Goal: Task Accomplishment & Management: Complete application form

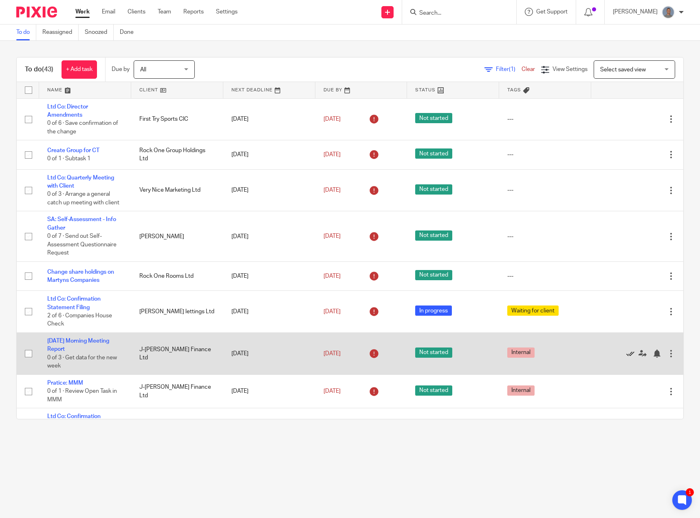
click at [626, 354] on icon at bounding box center [630, 353] width 8 height 8
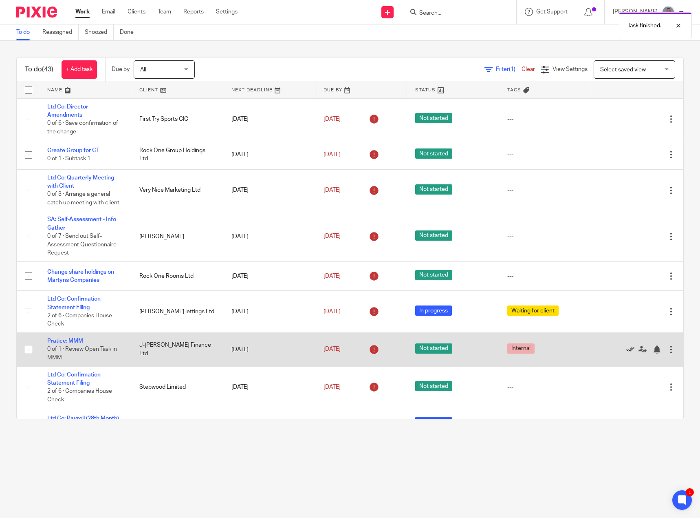
click at [626, 350] on icon at bounding box center [630, 349] width 8 height 8
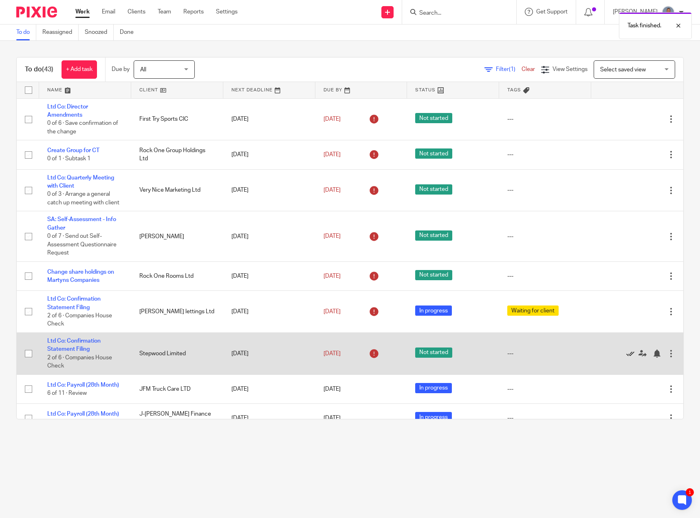
click at [626, 355] on icon at bounding box center [630, 353] width 8 height 8
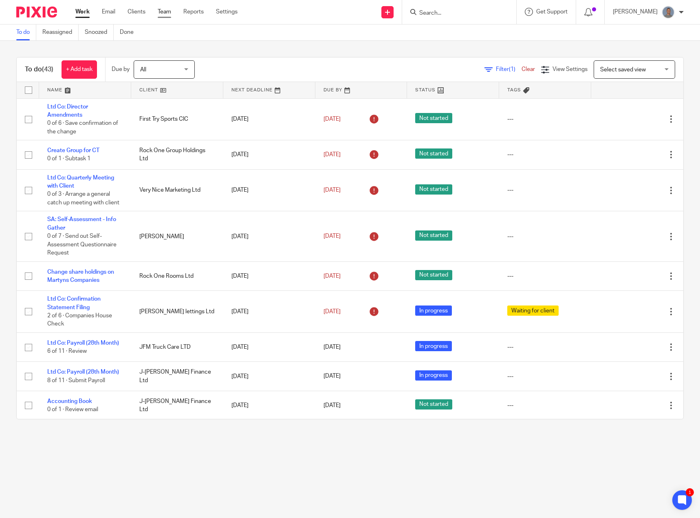
click at [164, 12] on link "Team" at bounding box center [164, 12] width 13 height 8
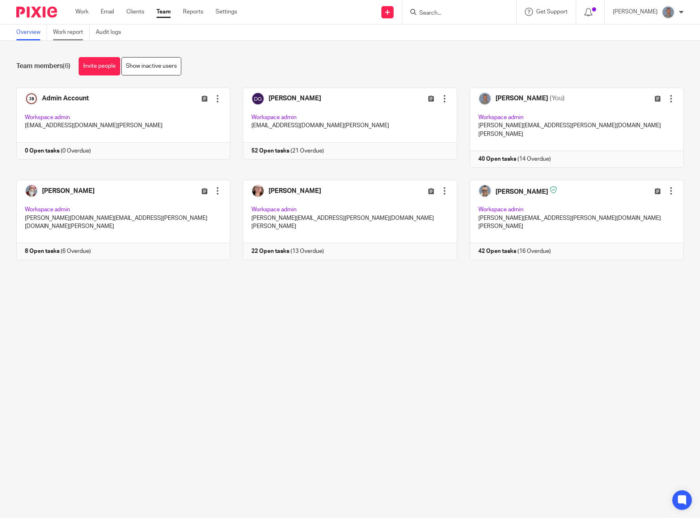
click at [72, 35] on link "Work report" at bounding box center [71, 32] width 37 height 16
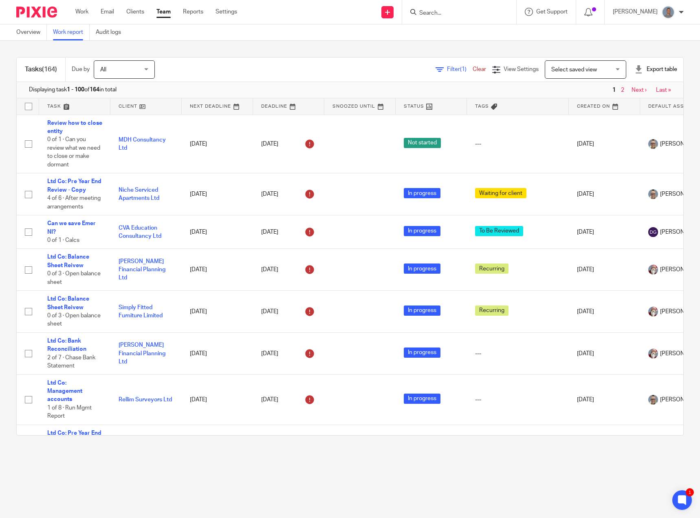
click at [447, 71] on span "Filter (1)" at bounding box center [460, 69] width 26 height 6
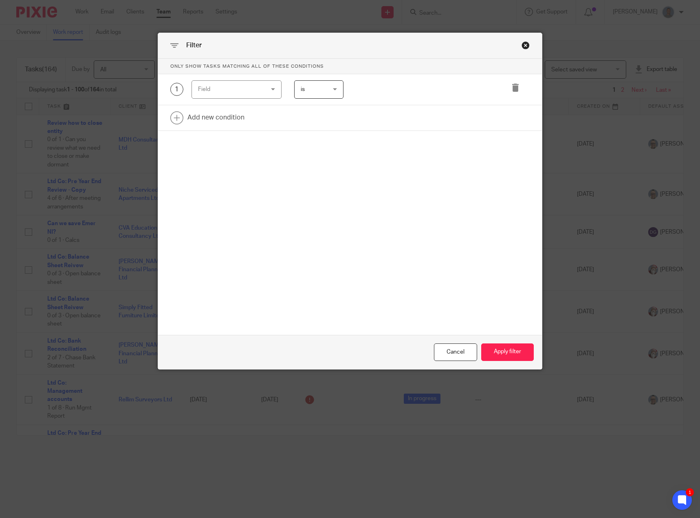
click at [221, 83] on div "Field" at bounding box center [231, 89] width 67 height 17
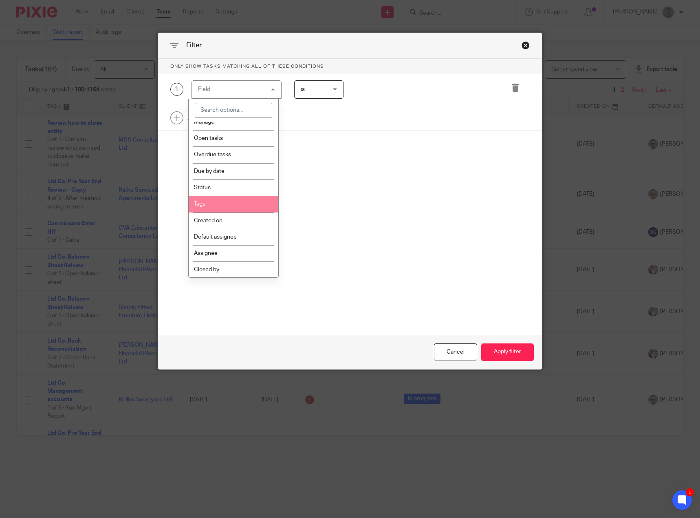
scroll to position [122, 0]
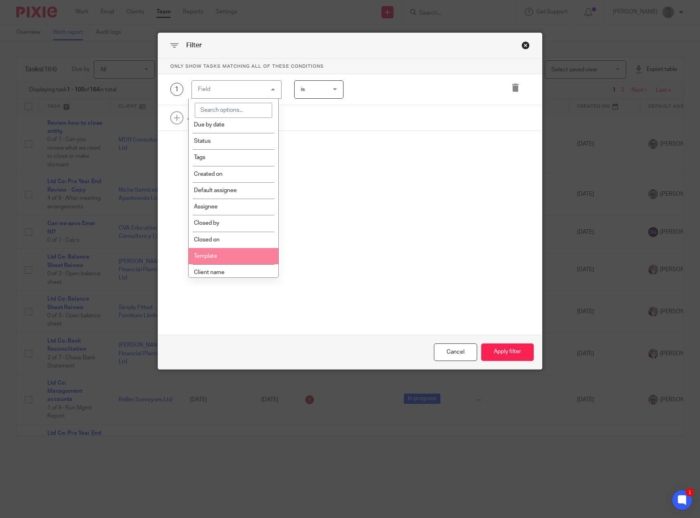
click at [233, 254] on li "Template" at bounding box center [233, 256] width 89 height 16
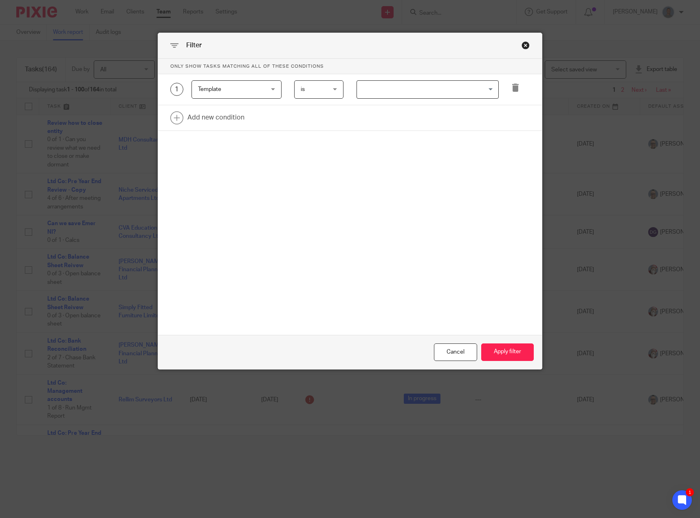
click at [371, 93] on input "Search for option" at bounding box center [426, 89] width 137 height 14
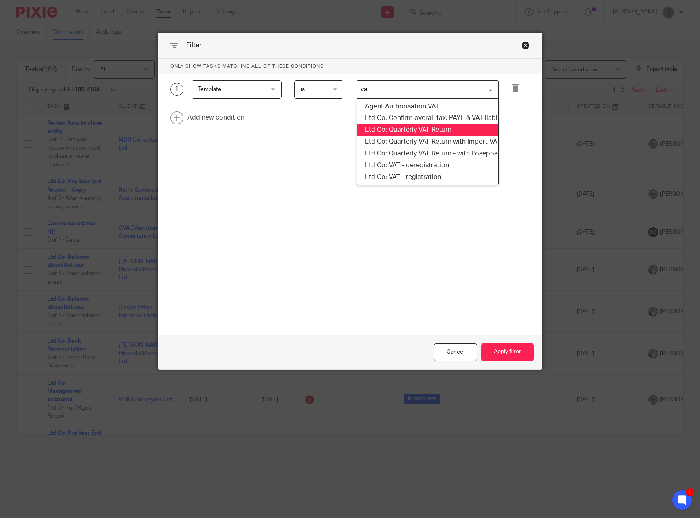
type input "vat"
click at [433, 128] on li "Ltd Co: Quarterly VAT Return" at bounding box center [428, 130] width 142 height 12
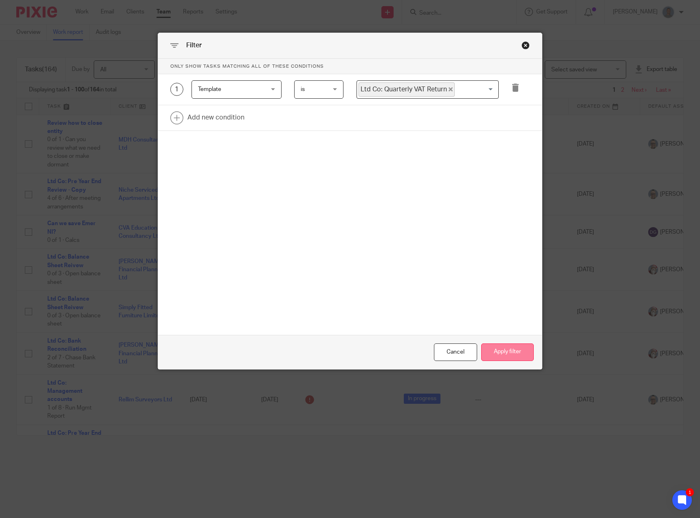
click at [501, 353] on button "Apply filter" at bounding box center [507, 352] width 53 height 18
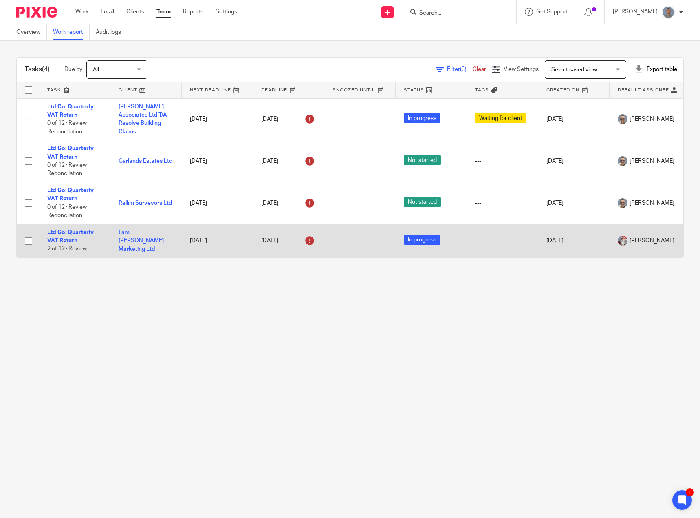
click at [77, 231] on link "Ltd Co: Quarterly VAT Return" at bounding box center [70, 236] width 46 height 14
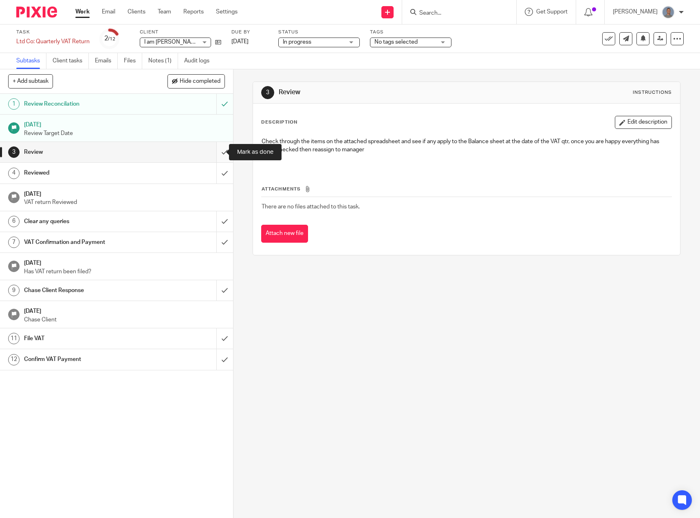
click at [219, 156] on input "submit" at bounding box center [116, 152] width 233 height 20
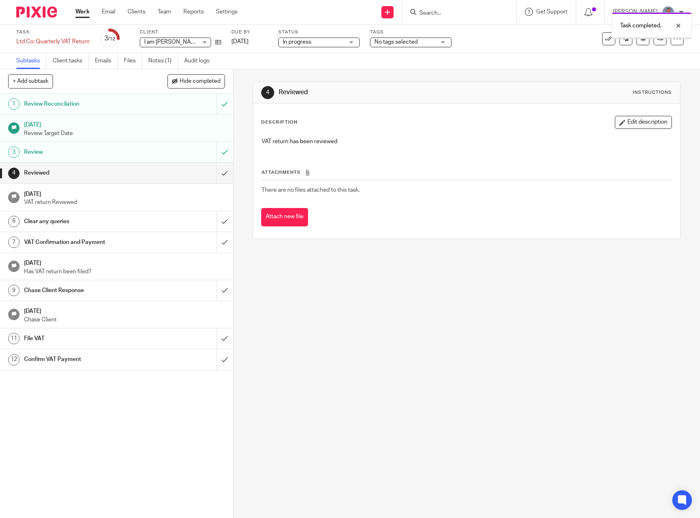
click at [219, 175] on input "submit" at bounding box center [116, 173] width 233 height 20
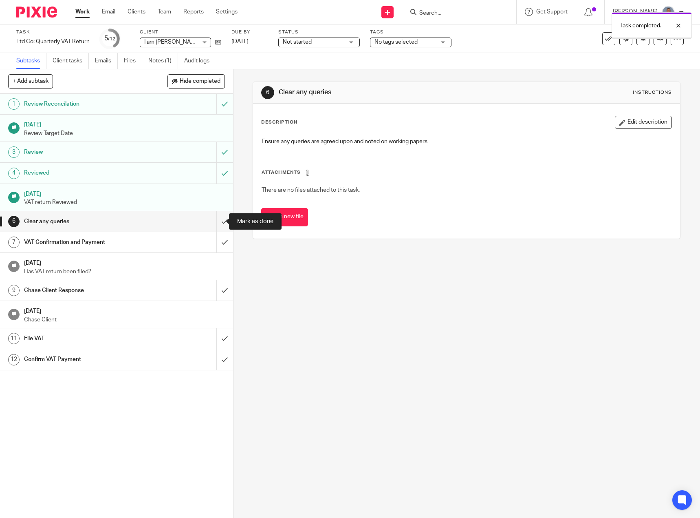
click at [213, 218] on input "submit" at bounding box center [116, 221] width 233 height 20
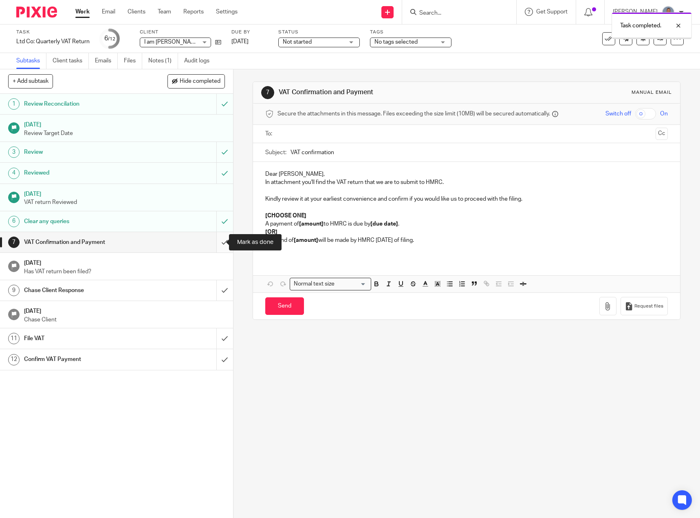
click at [217, 245] on input "submit" at bounding box center [116, 242] width 233 height 20
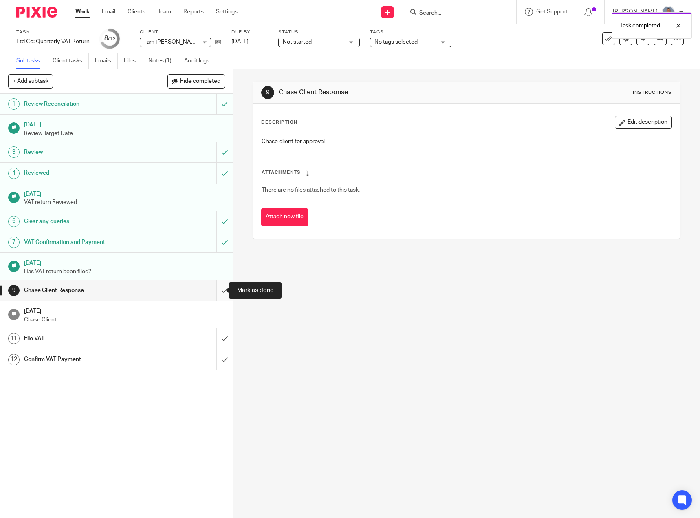
click at [219, 292] on input "submit" at bounding box center [116, 290] width 233 height 20
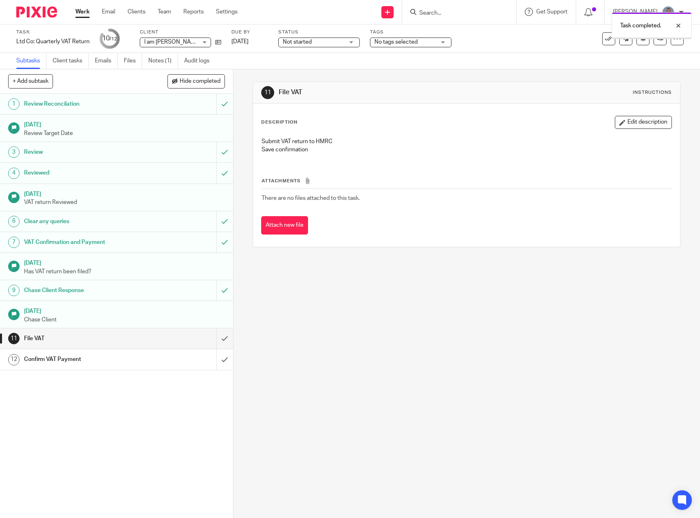
click at [217, 341] on input "submit" at bounding box center [116, 338] width 233 height 20
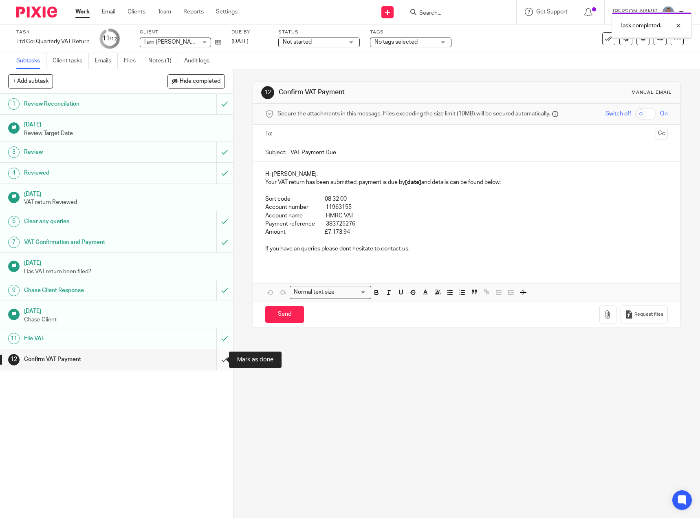
click at [214, 359] on input "submit" at bounding box center [116, 359] width 233 height 20
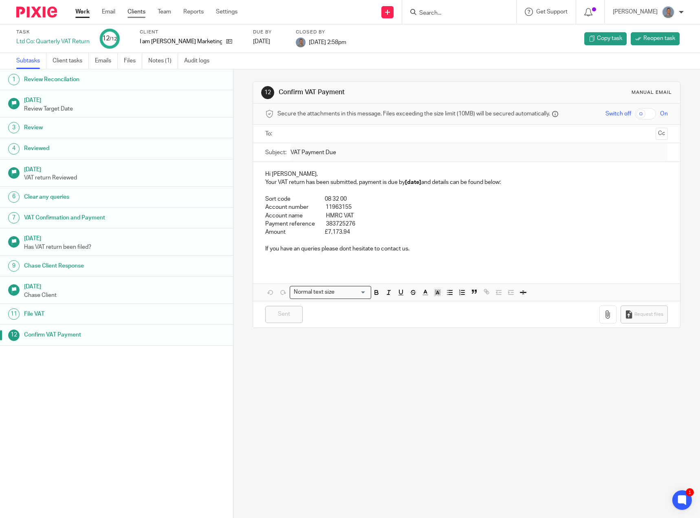
click at [138, 11] on link "Clients" at bounding box center [137, 12] width 18 height 8
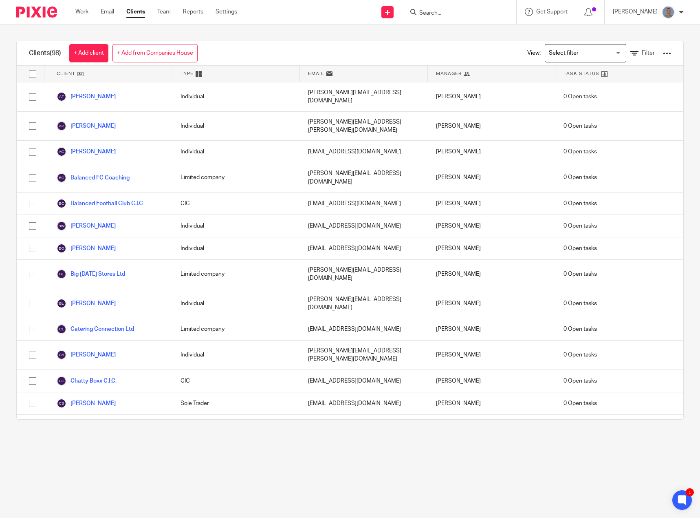
click at [154, 53] on link "+ Add from Companies House" at bounding box center [154, 53] width 85 height 18
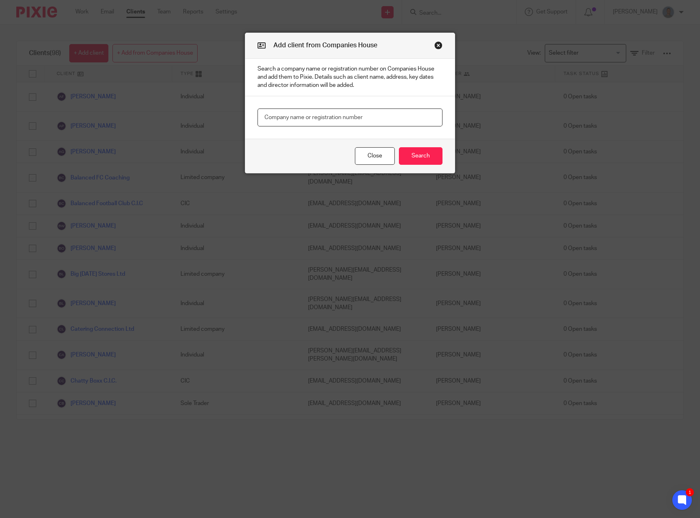
click at [310, 113] on input "text" at bounding box center [350, 117] width 185 height 18
type input "R5 global"
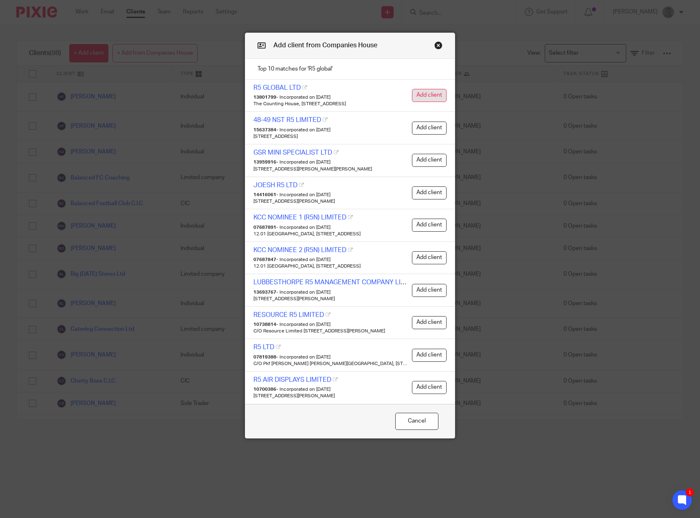
click at [419, 97] on button "Add client" at bounding box center [429, 95] width 35 height 13
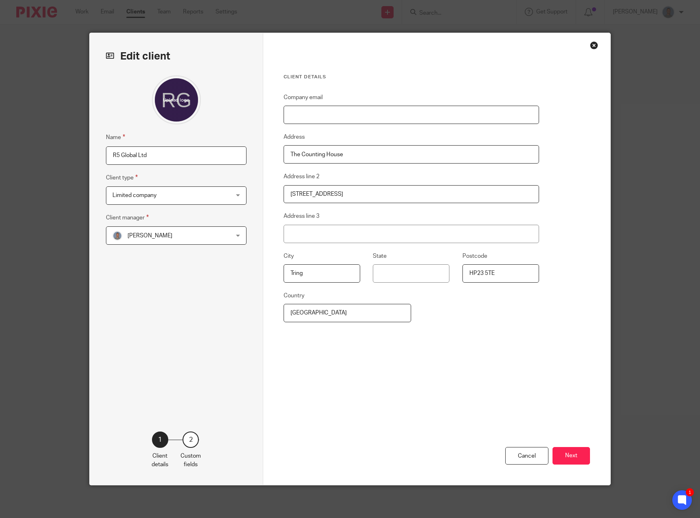
click at [311, 117] on input "Company email" at bounding box center [412, 115] width 256 height 18
paste input "[EMAIL_ADDRESS][DOMAIN_NAME]"
type input "[EMAIL_ADDRESS][DOMAIN_NAME]"
click at [176, 240] on span "[PERSON_NAME]" at bounding box center [165, 235] width 107 height 17
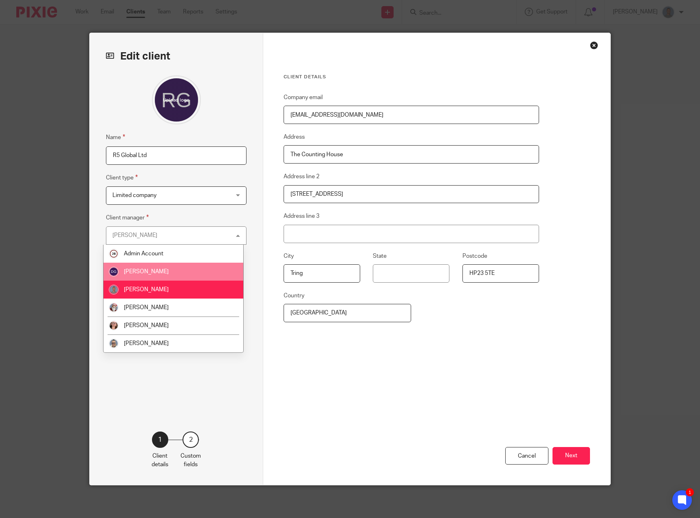
click at [166, 272] on span "[PERSON_NAME]" at bounding box center [146, 272] width 45 height 6
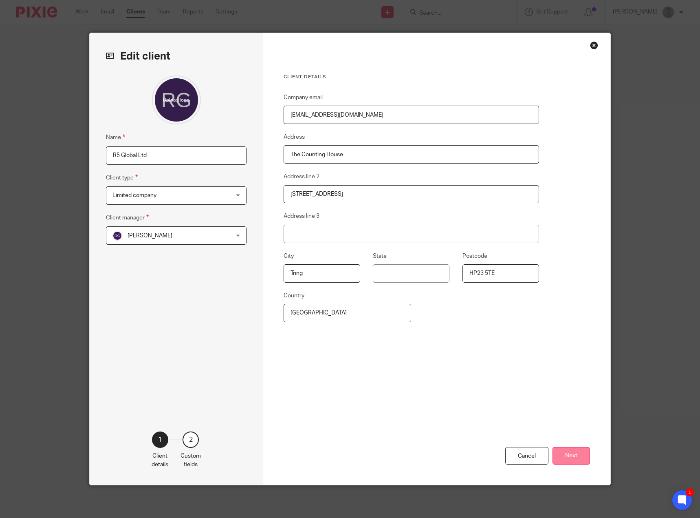
click at [567, 456] on button "Next" at bounding box center [571, 456] width 37 height 18
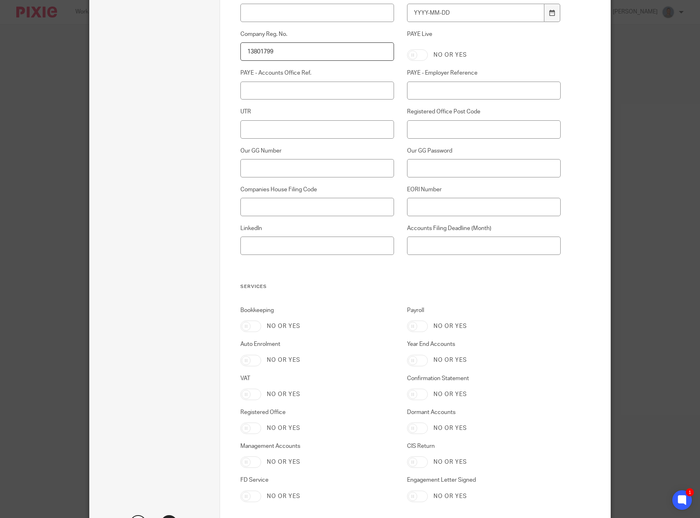
scroll to position [601, 0]
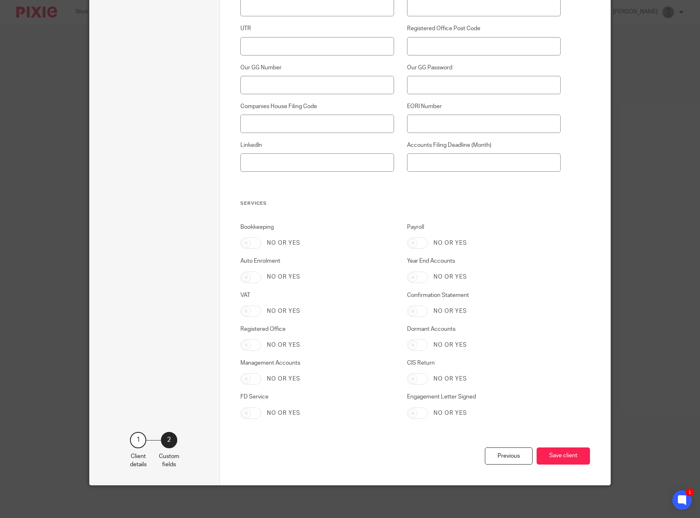
click at [419, 275] on input "Year End Accounts" at bounding box center [417, 276] width 21 height 11
checkbox input "true"
click at [420, 311] on input "Confirmation Statement" at bounding box center [417, 310] width 21 height 11
checkbox input "true"
click at [254, 348] on input "Registered Office" at bounding box center [250, 344] width 21 height 11
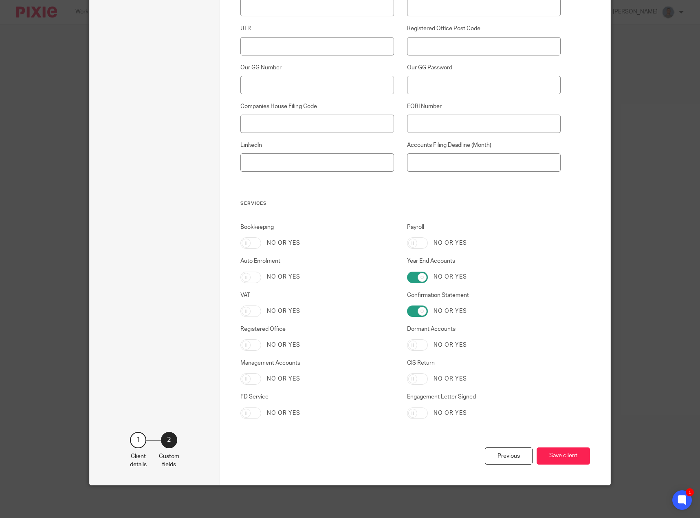
checkbox input "true"
click at [254, 313] on input "VAT" at bounding box center [250, 310] width 21 height 11
checkbox input "true"
click at [252, 244] on input "Bookkeeping" at bounding box center [250, 242] width 21 height 11
checkbox input "true"
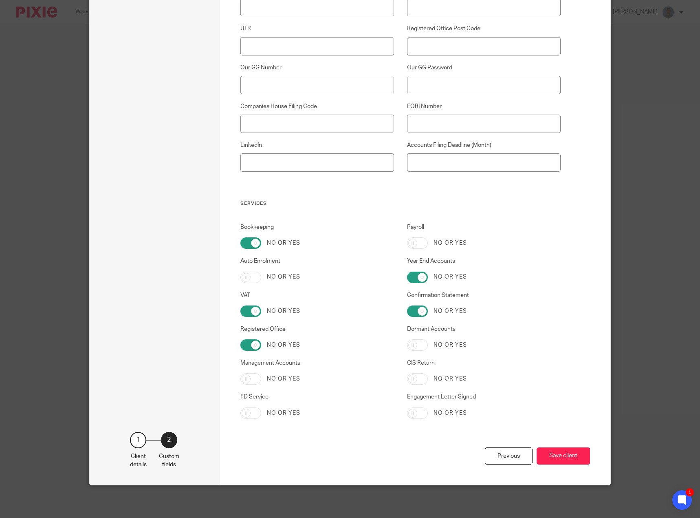
click at [253, 379] on input "Management Accounts" at bounding box center [250, 378] width 21 height 11
checkbox input "true"
click at [564, 458] on button "Save client" at bounding box center [563, 456] width 53 height 18
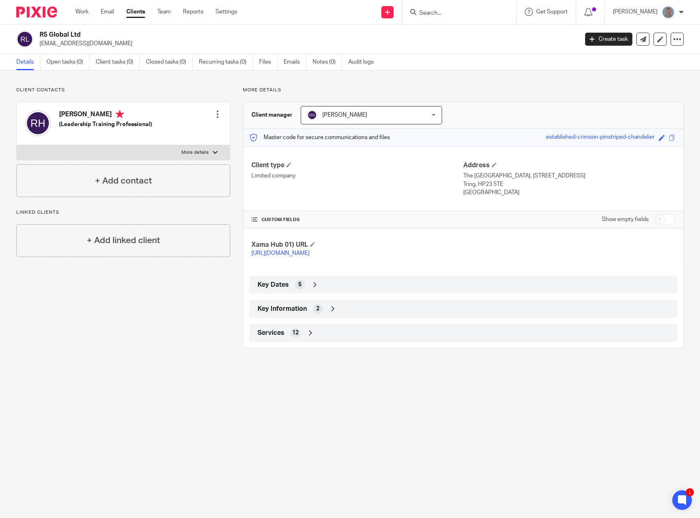
click at [198, 296] on div "Client contacts [PERSON_NAME] (Leadership Training Professional) Edit contact C…" at bounding box center [117, 217] width 227 height 261
click at [181, 151] on p "More details" at bounding box center [194, 152] width 27 height 7
click at [17, 145] on input "More details" at bounding box center [16, 145] width 0 height 0
checkbox input "true"
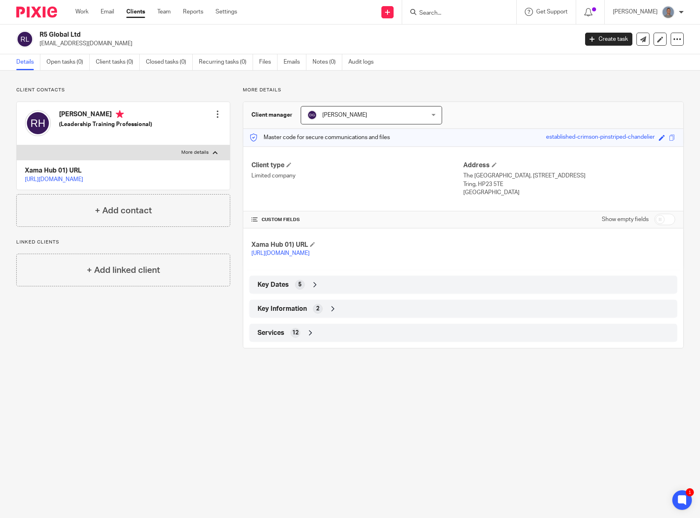
click at [83, 179] on link "[URL][DOMAIN_NAME]" at bounding box center [54, 179] width 58 height 6
